Goal: Transaction & Acquisition: Purchase product/service

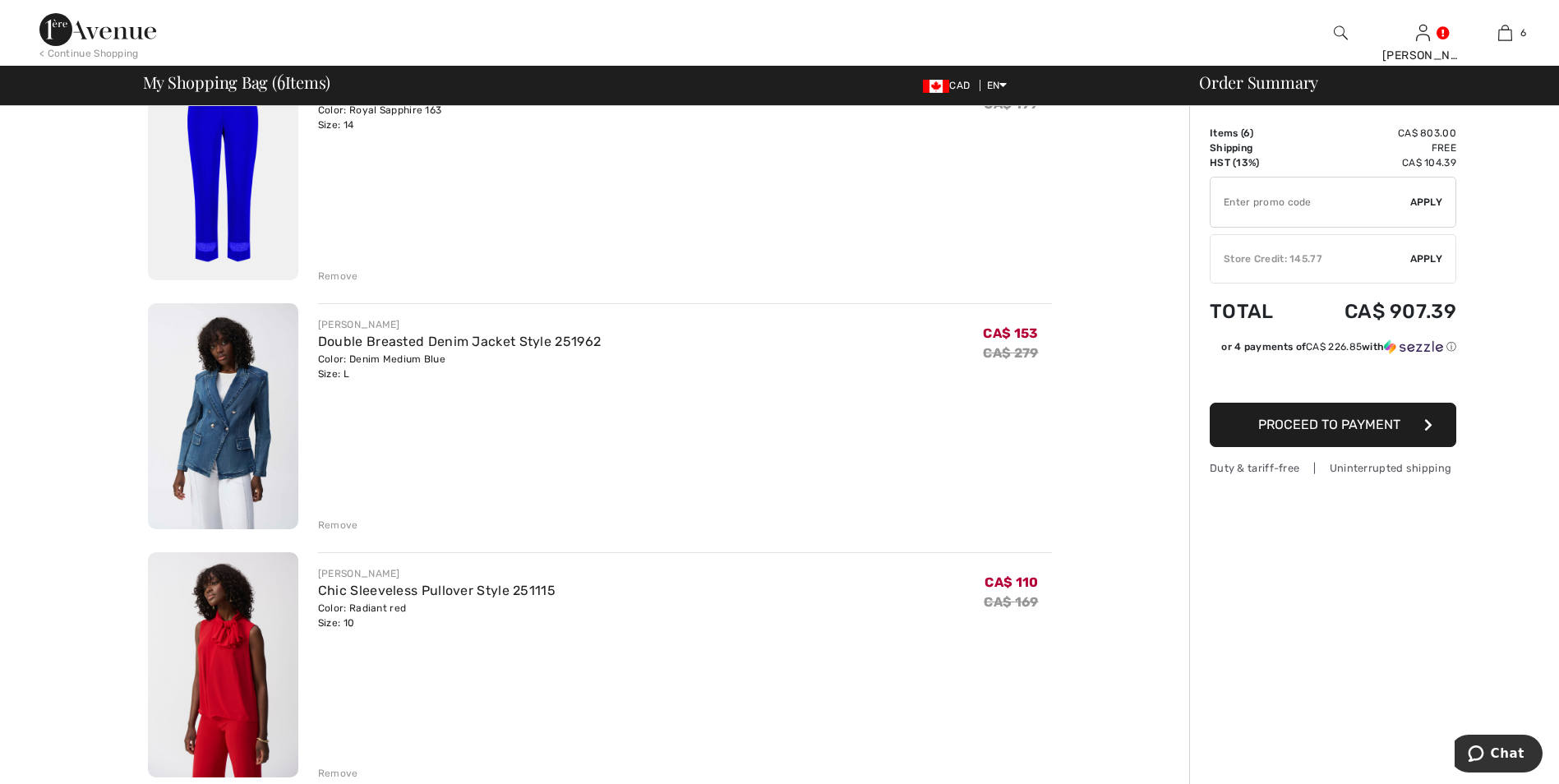
scroll to position [164, 0]
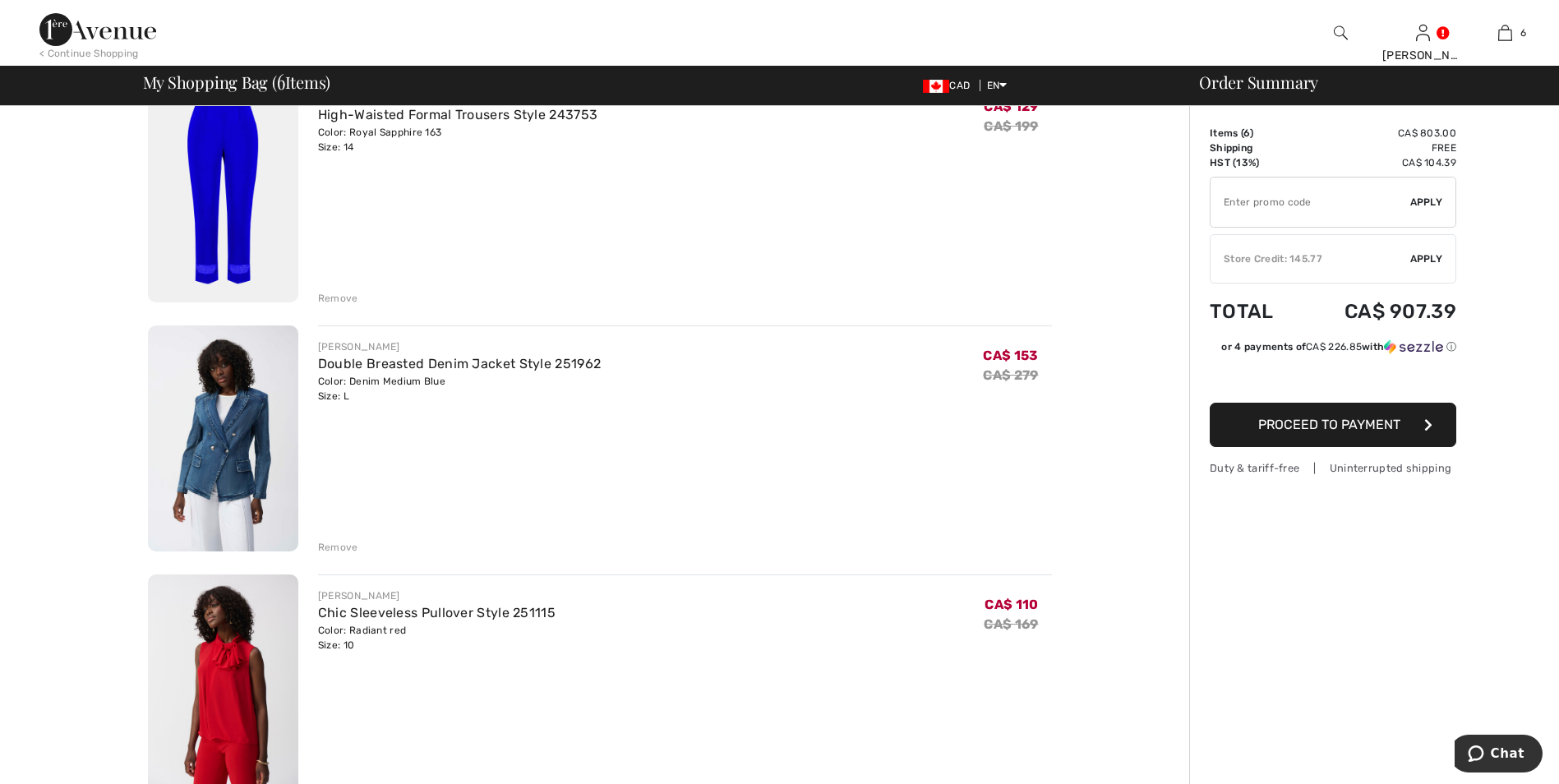
click at [204, 439] on img at bounding box center [223, 438] width 150 height 226
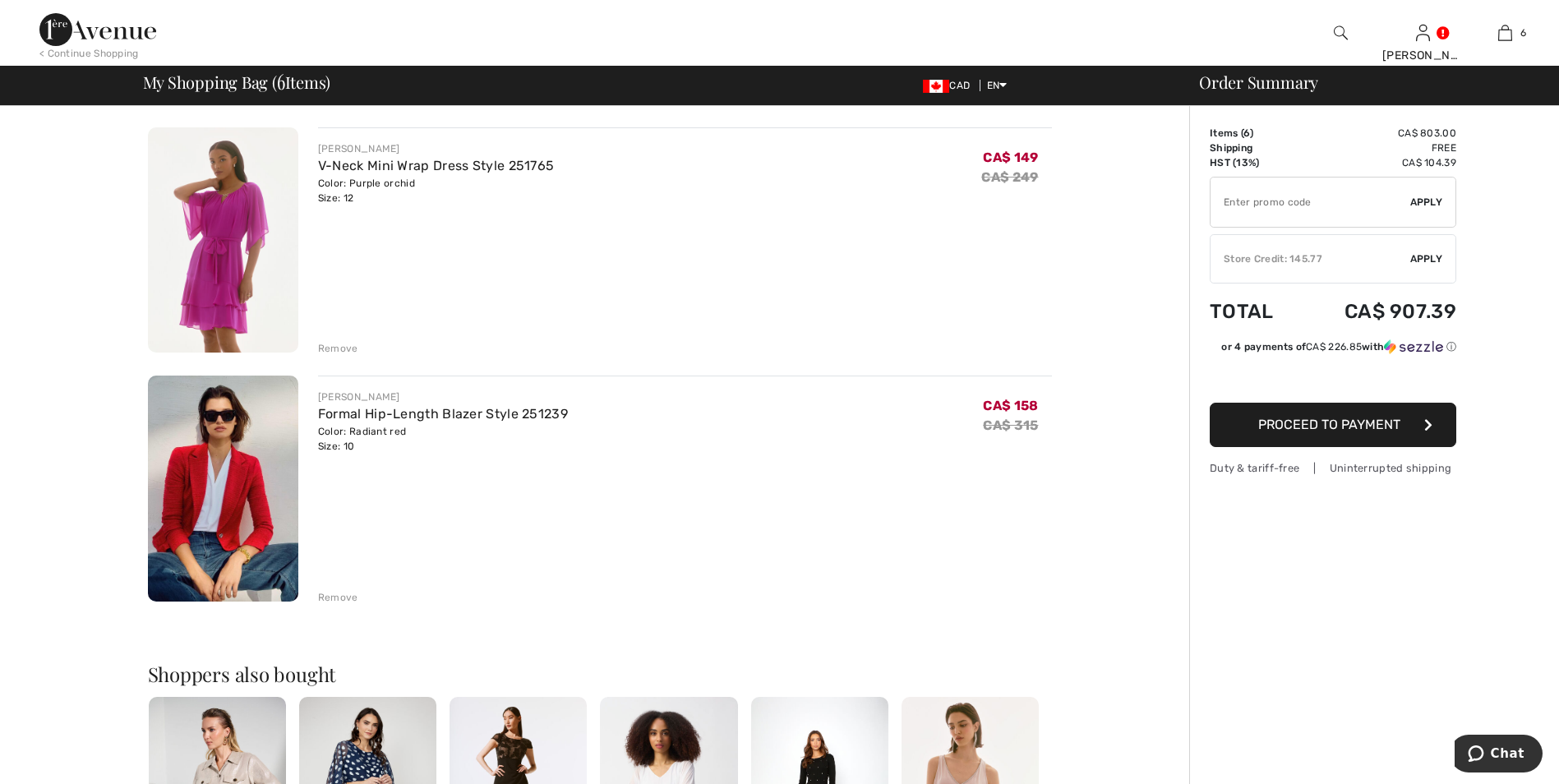
scroll to position [1068, 0]
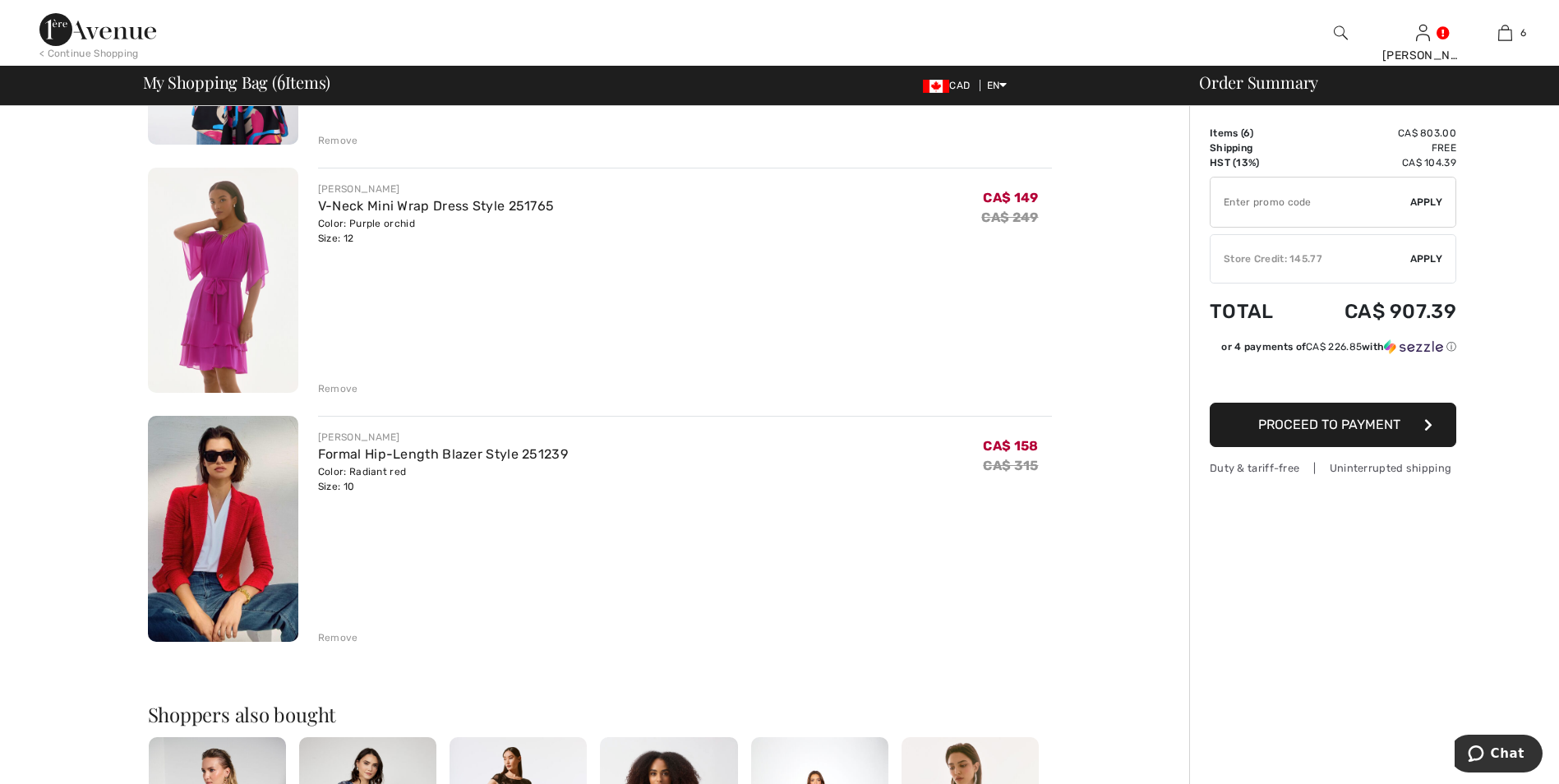
click at [271, 517] on img at bounding box center [223, 529] width 150 height 226
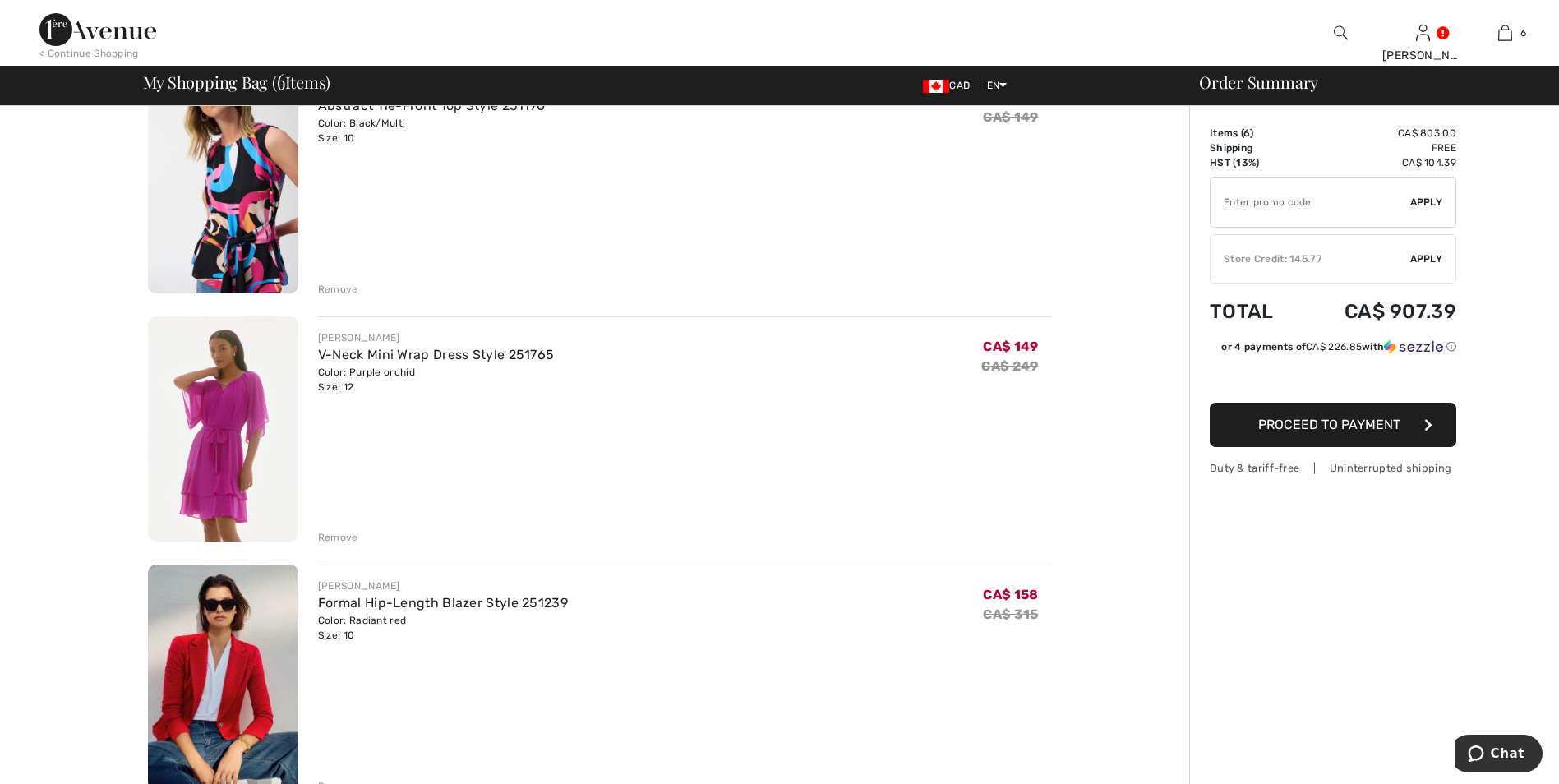
scroll to position [822, 0]
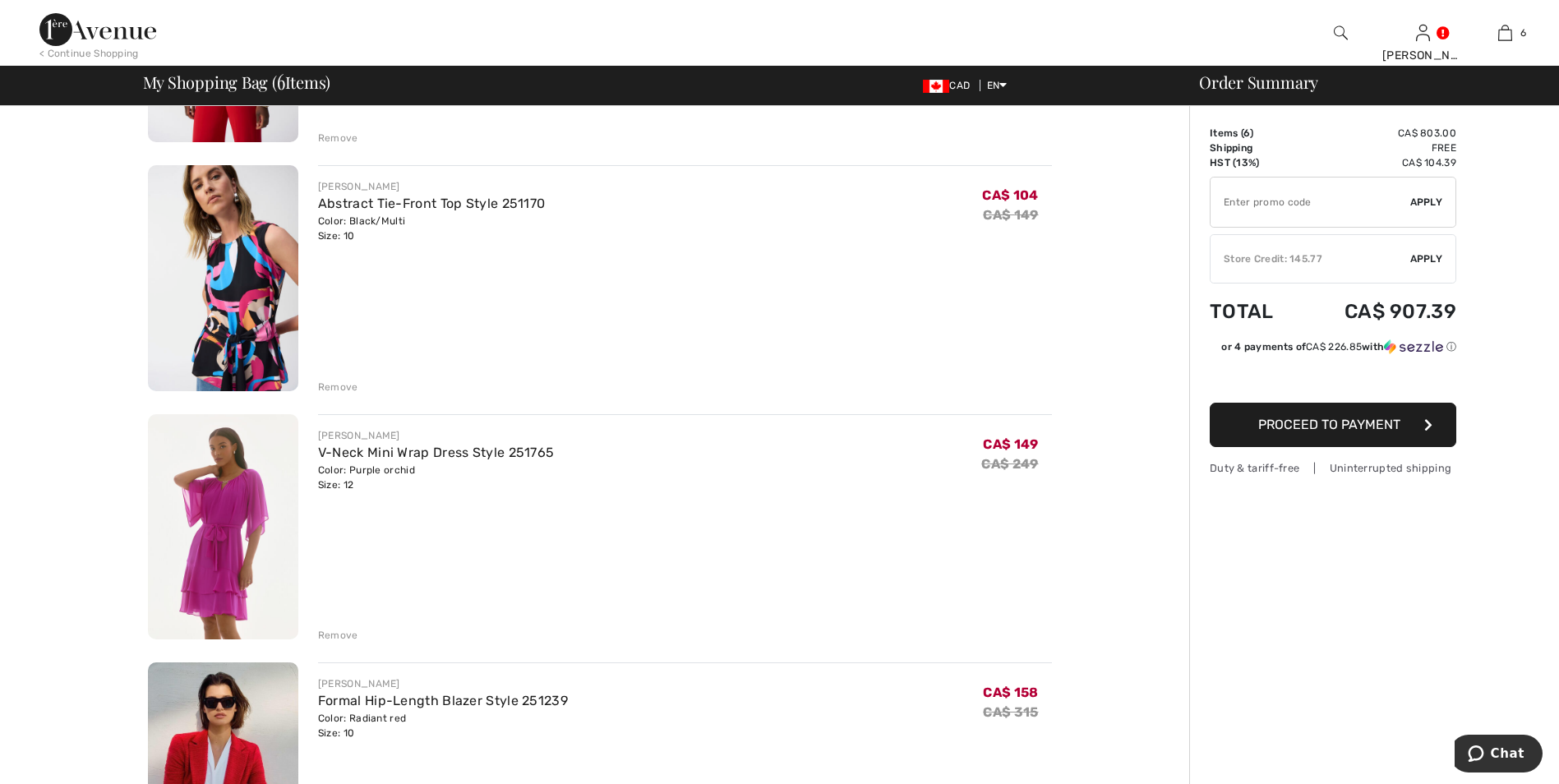
click at [1424, 260] on span "Apply" at bounding box center [1427, 259] width 32 height 15
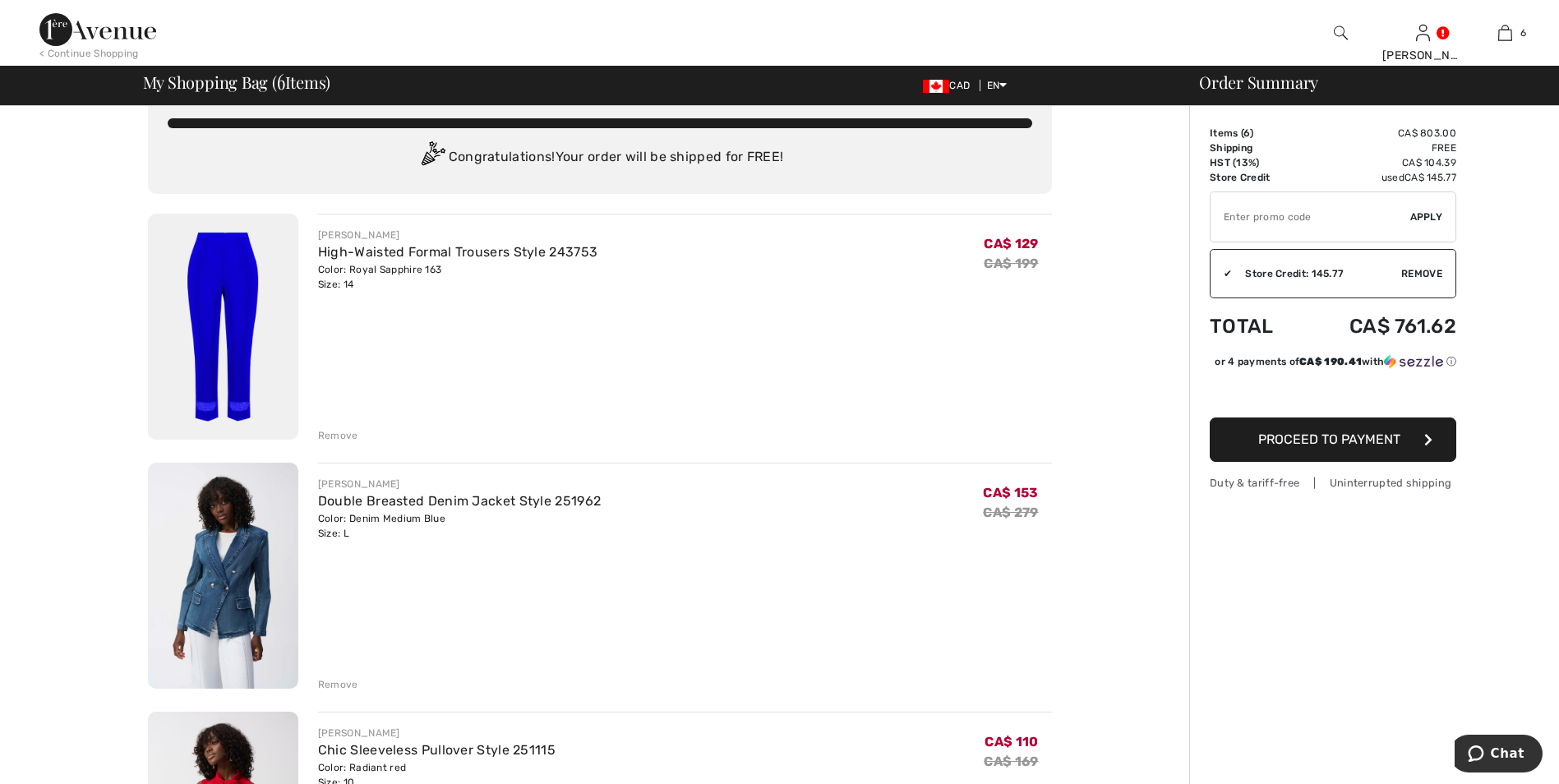
scroll to position [0, 0]
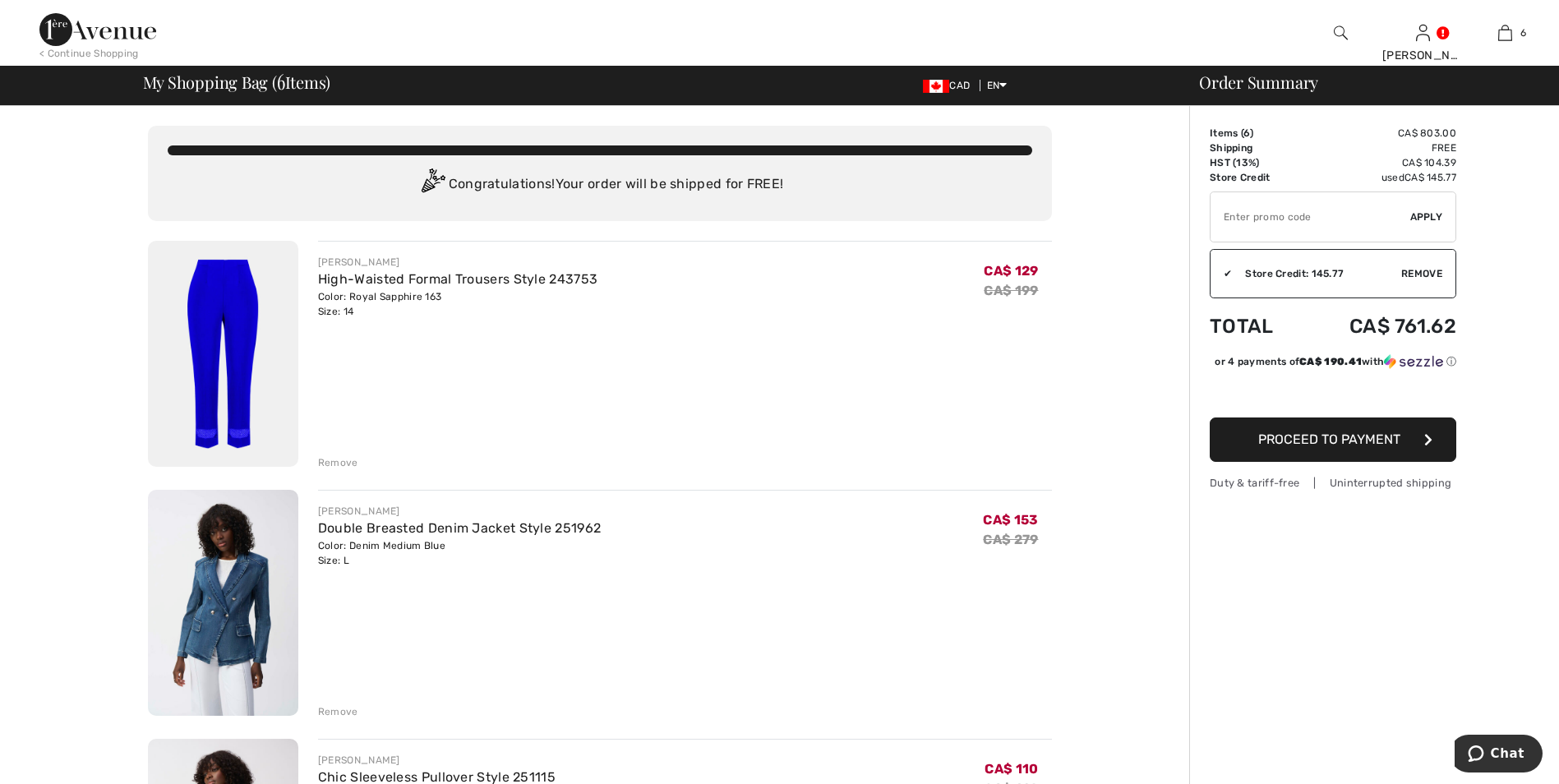
click at [1430, 273] on span "Remove" at bounding box center [1421, 274] width 41 height 15
